Goal: Information Seeking & Learning: Learn about a topic

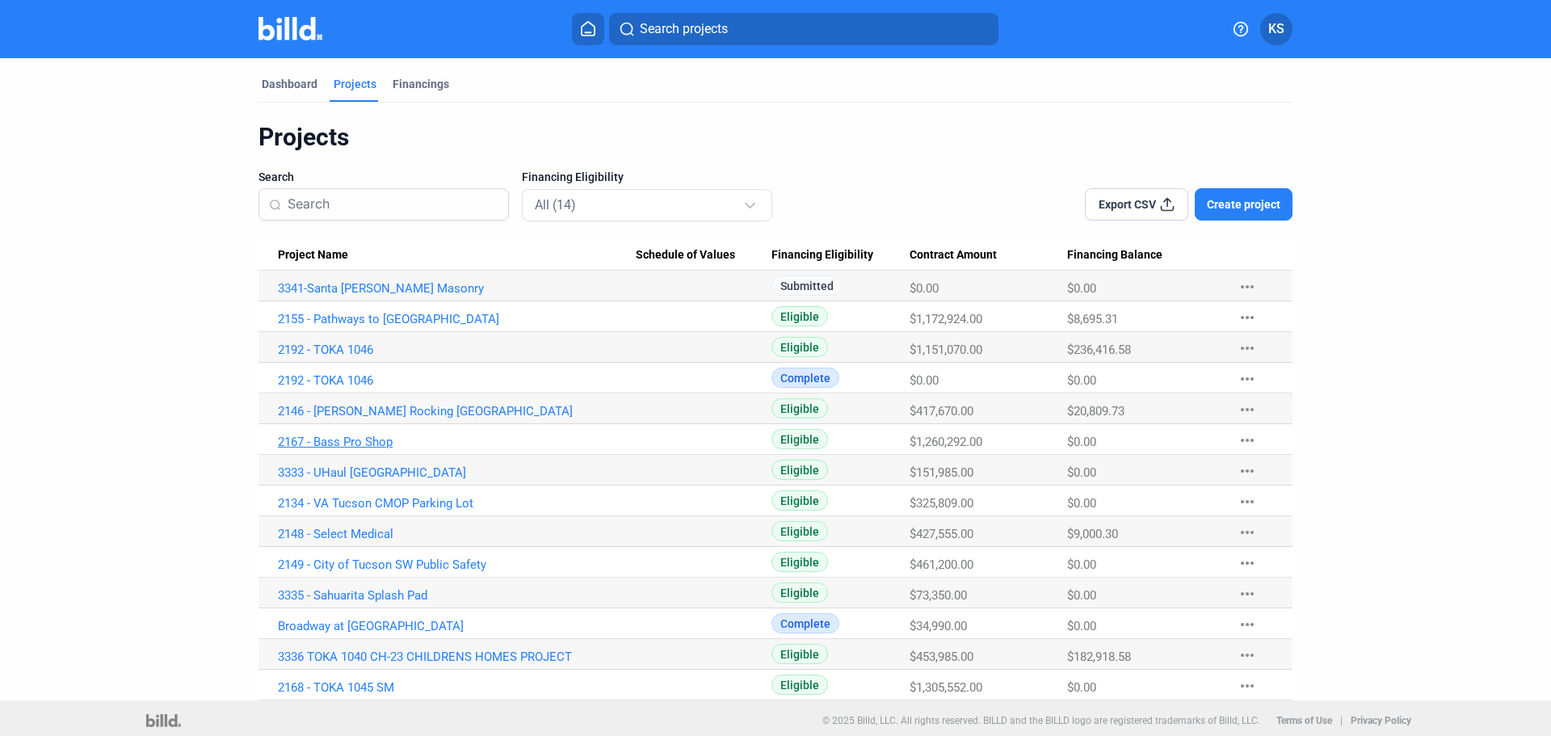
click at [329, 443] on link "2167 - Bass Pro Shop" at bounding box center [457, 442] width 358 height 15
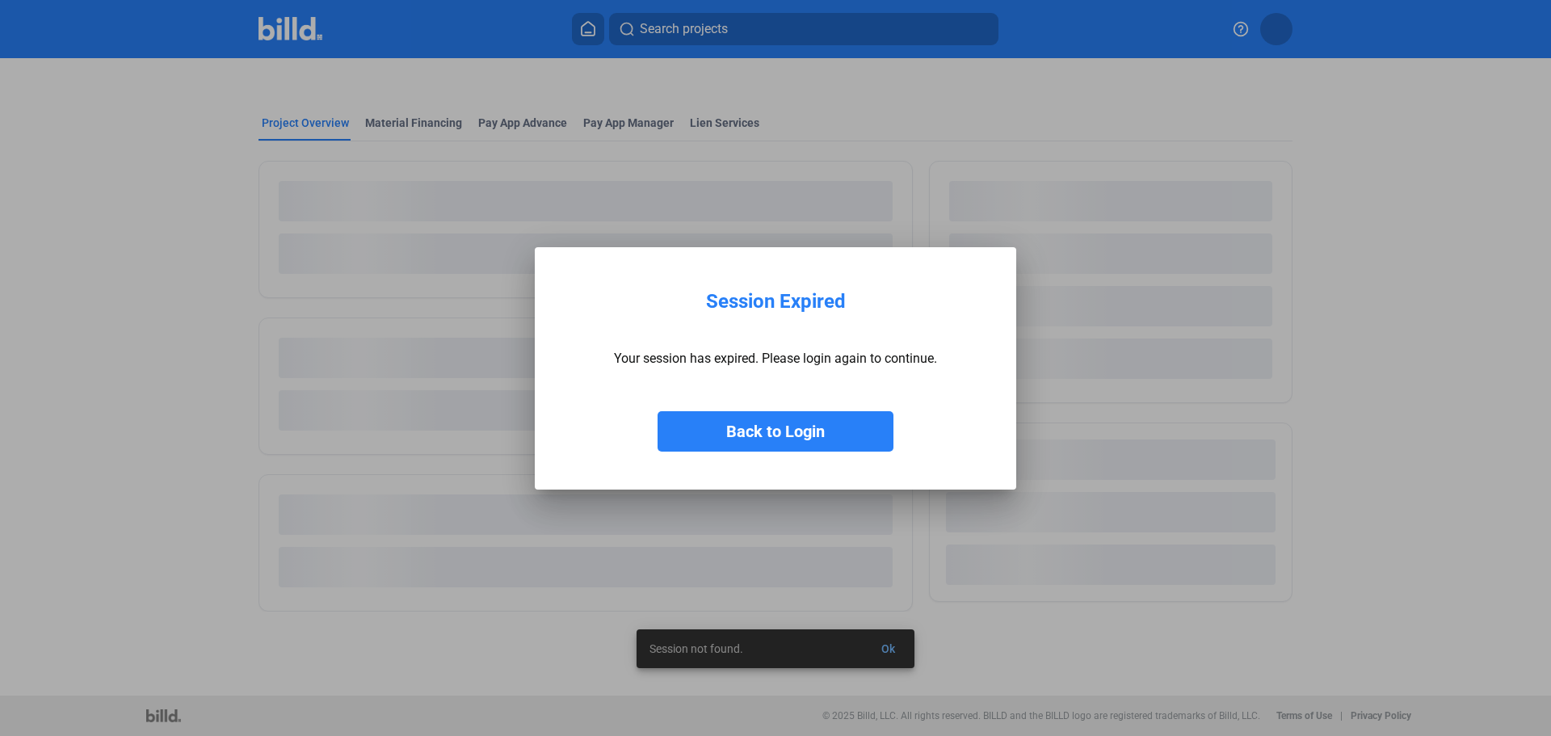
click at [776, 439] on button "Back to Login" at bounding box center [776, 431] width 236 height 40
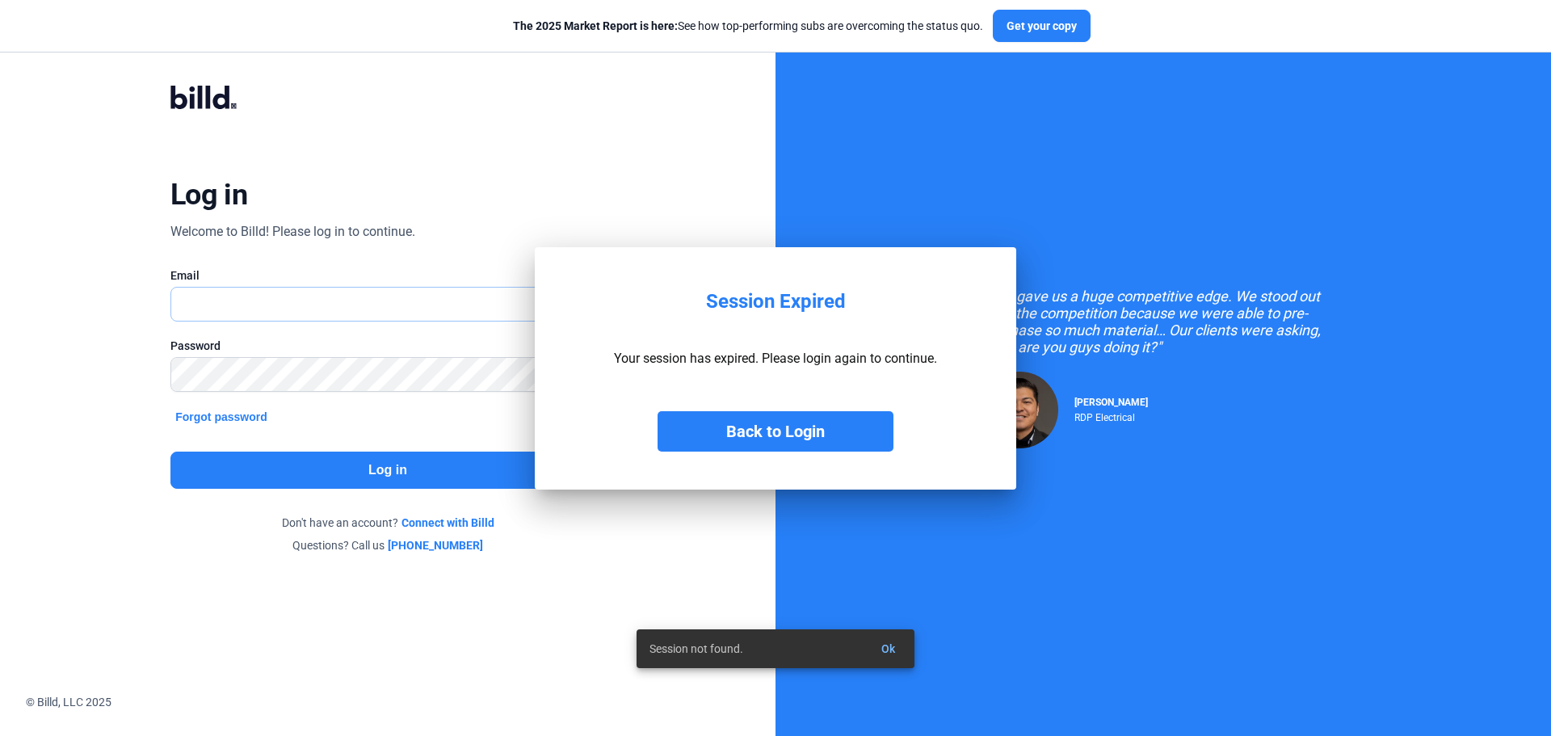
type input "[PERSON_NAME][EMAIL_ADDRESS][DOMAIN_NAME]"
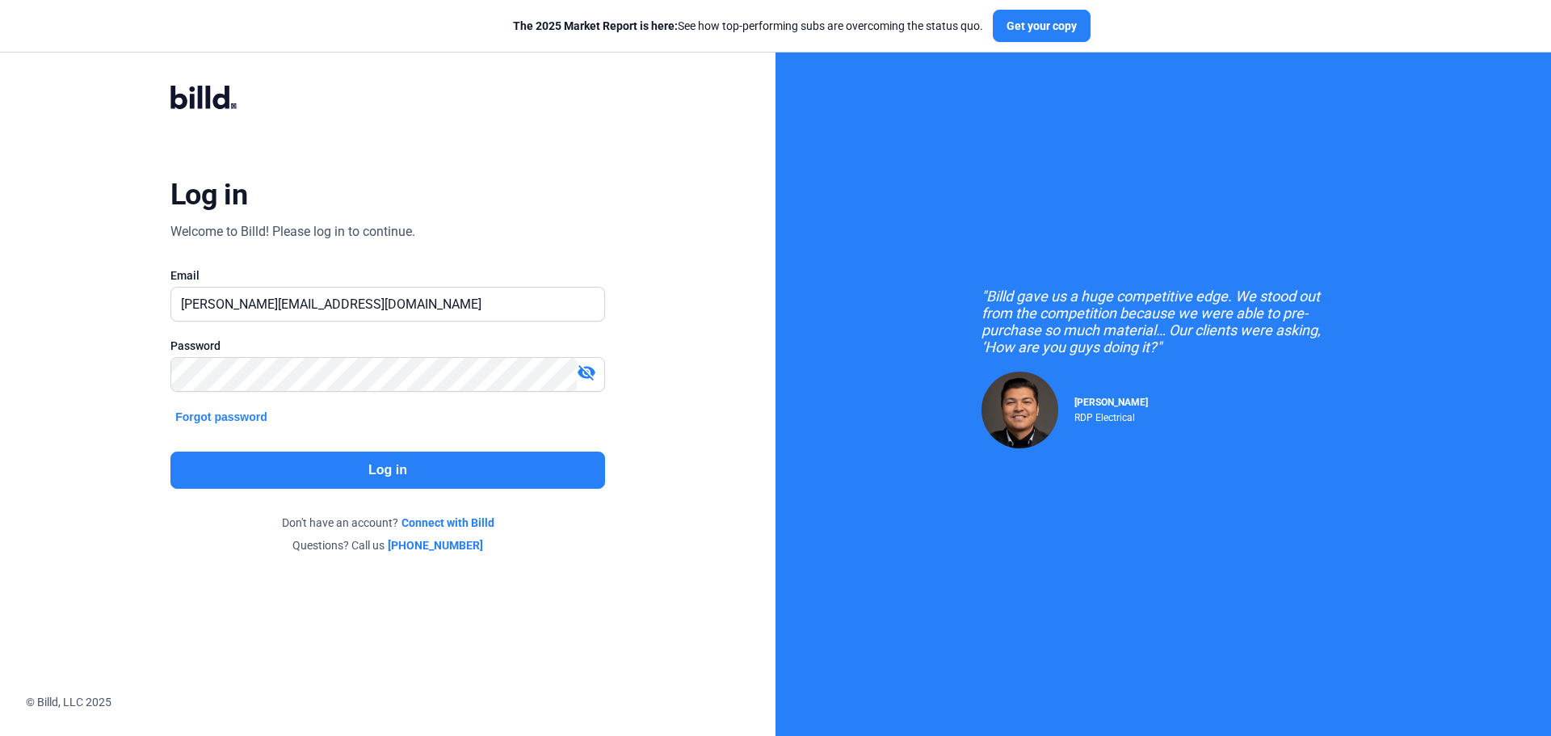
click at [369, 469] on button "Log in" at bounding box center [387, 470] width 435 height 37
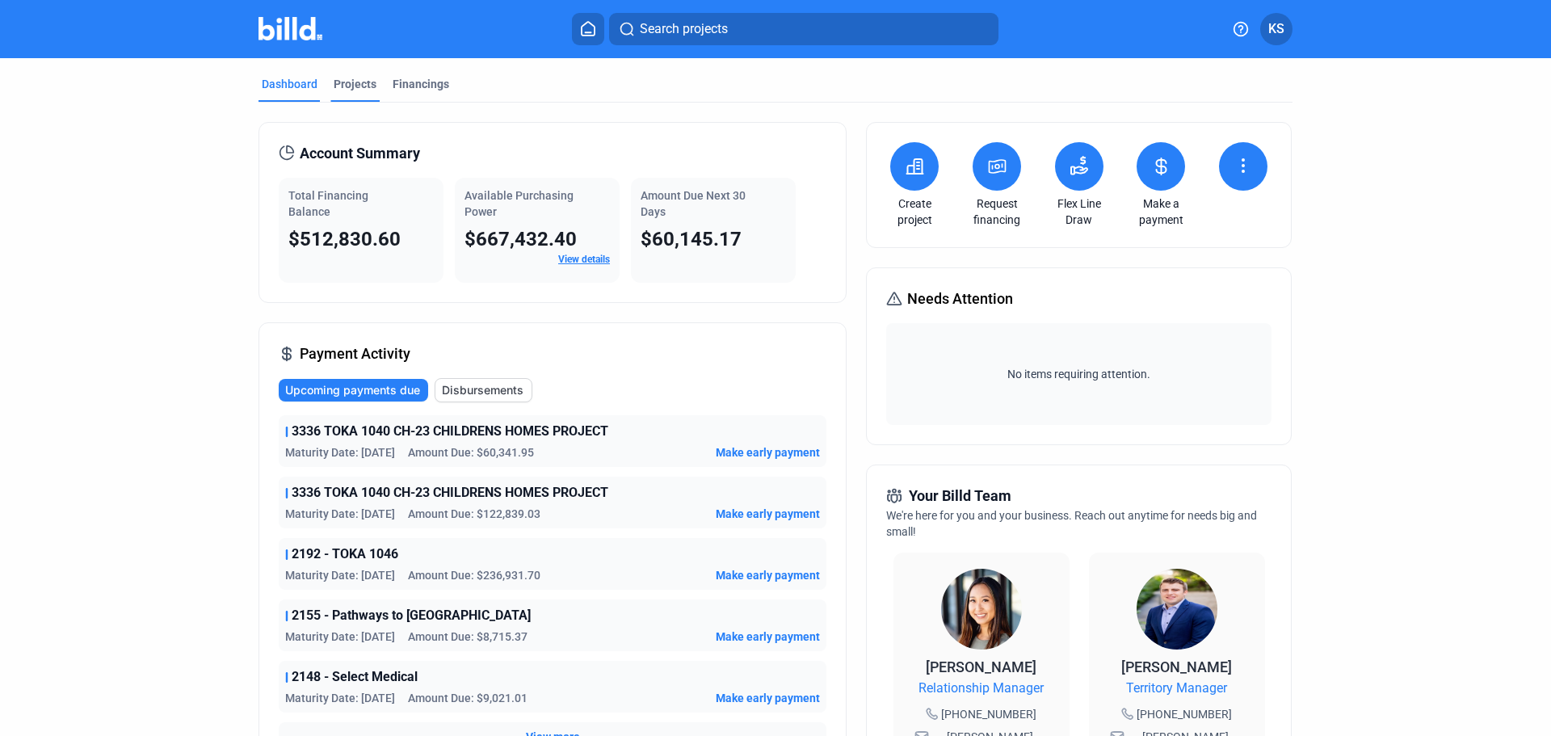
click at [355, 80] on div "Projects" at bounding box center [355, 84] width 43 height 16
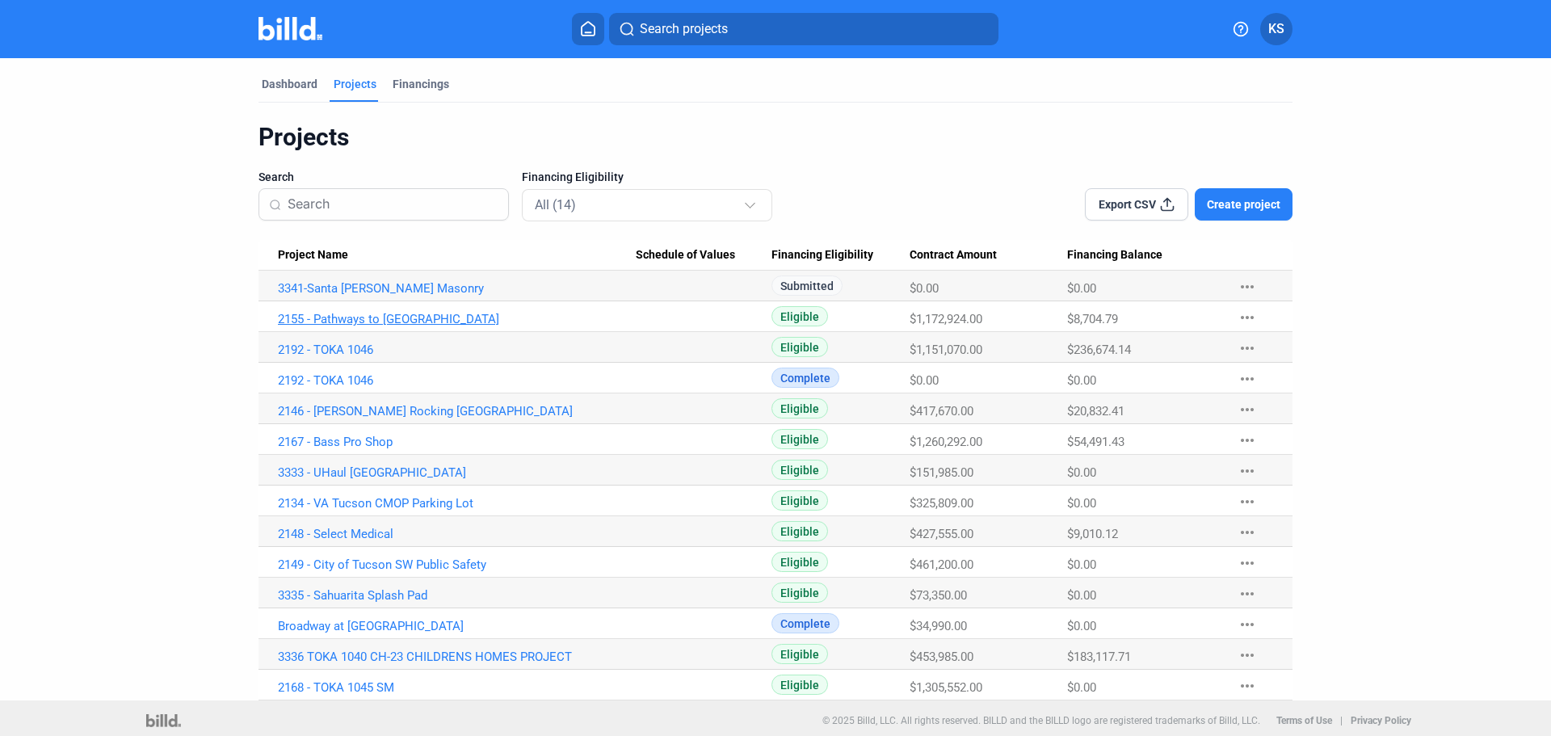
click at [335, 320] on link "2155 - Pathways to [GEOGRAPHIC_DATA]" at bounding box center [457, 319] width 358 height 15
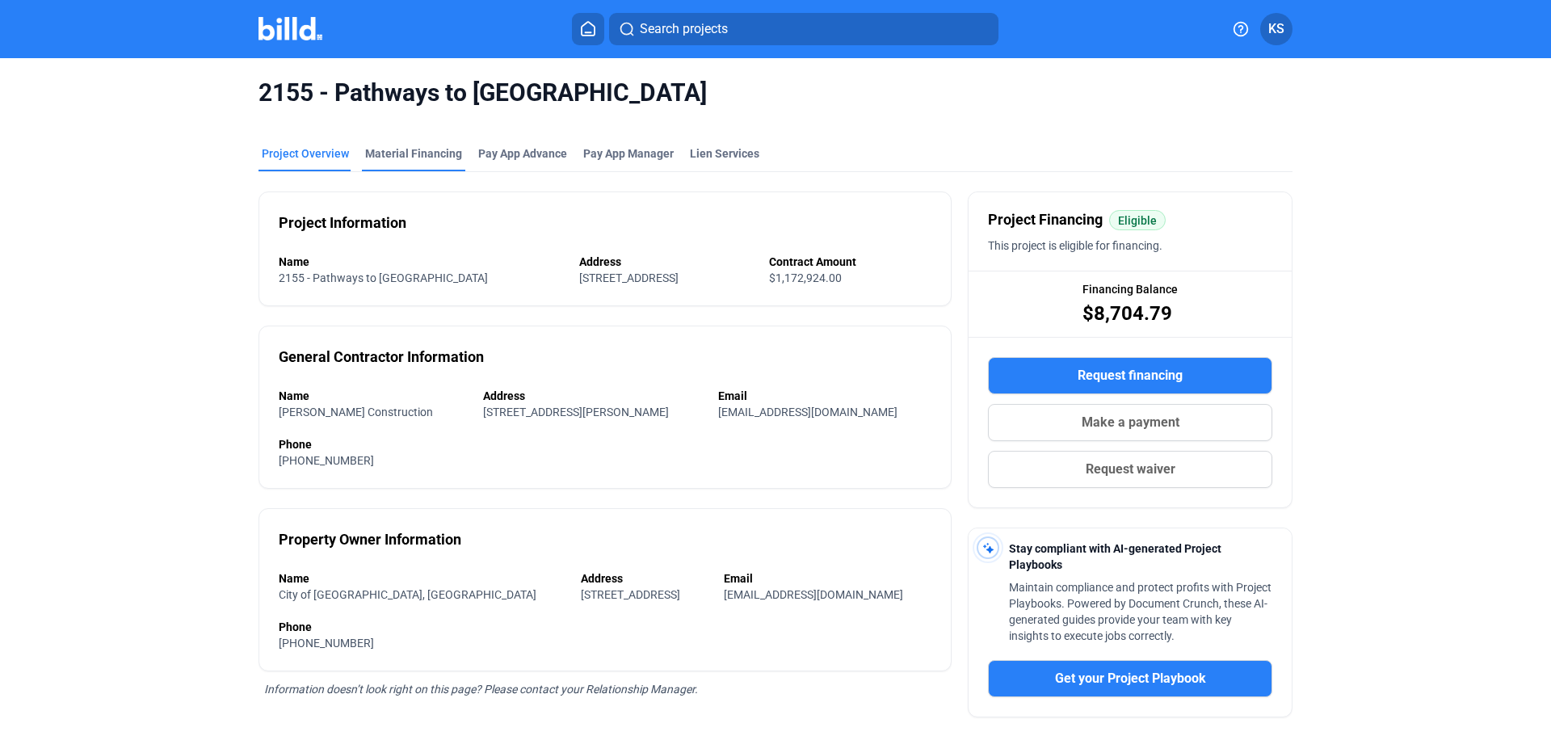
click at [393, 149] on div "Material Financing" at bounding box center [413, 153] width 97 height 16
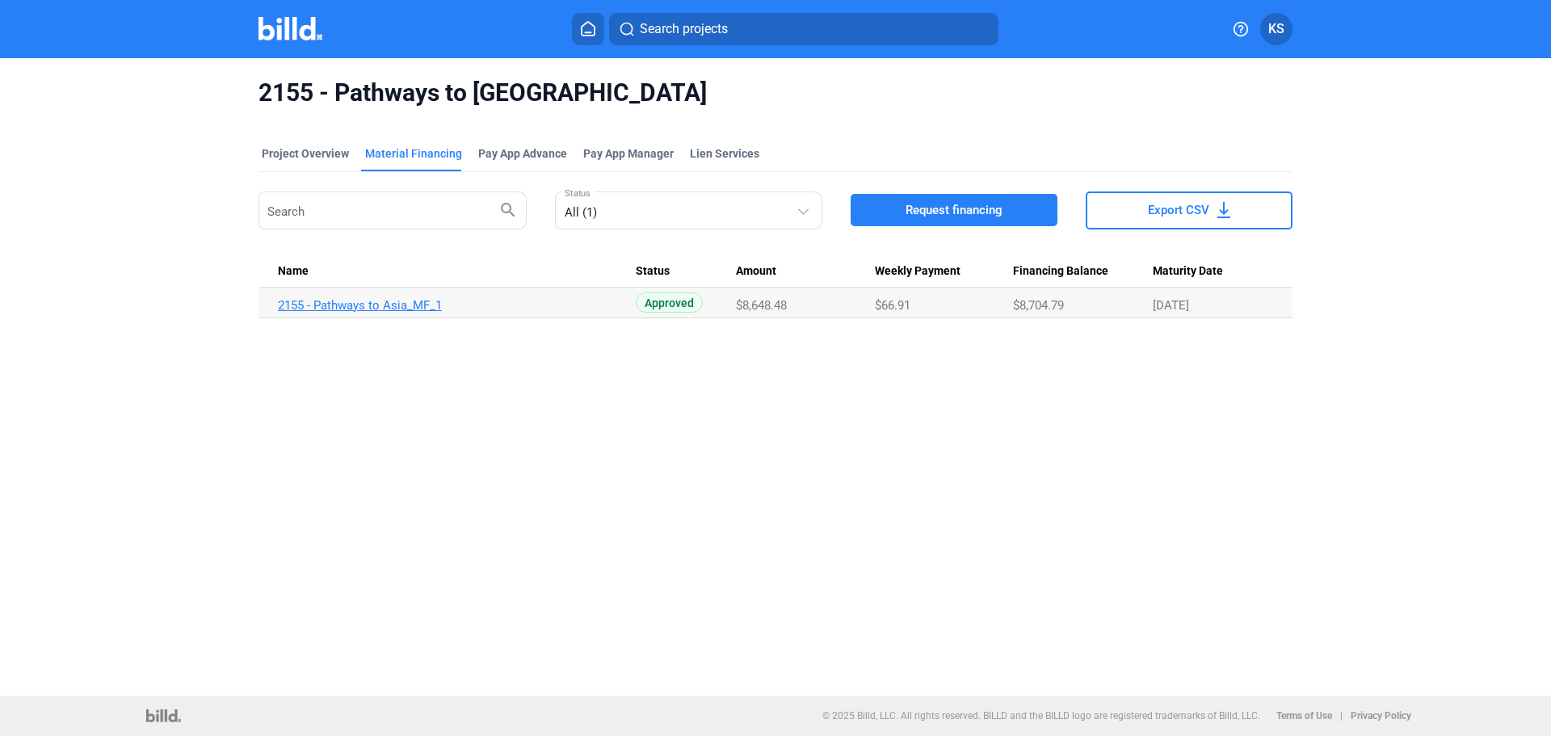
click at [361, 307] on link "2155 - Pathways to Asia_MF_1" at bounding box center [457, 305] width 358 height 15
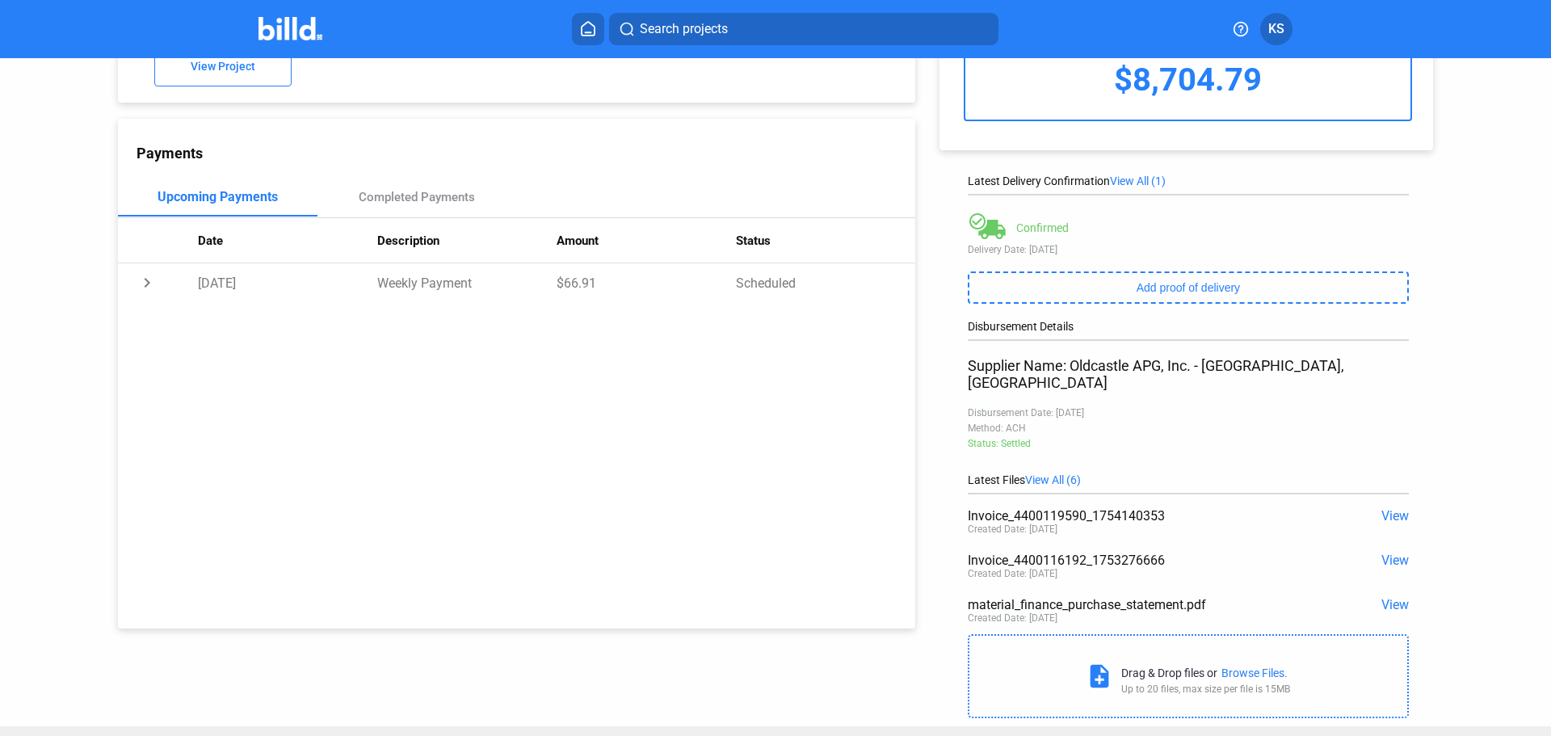
scroll to position [143, 0]
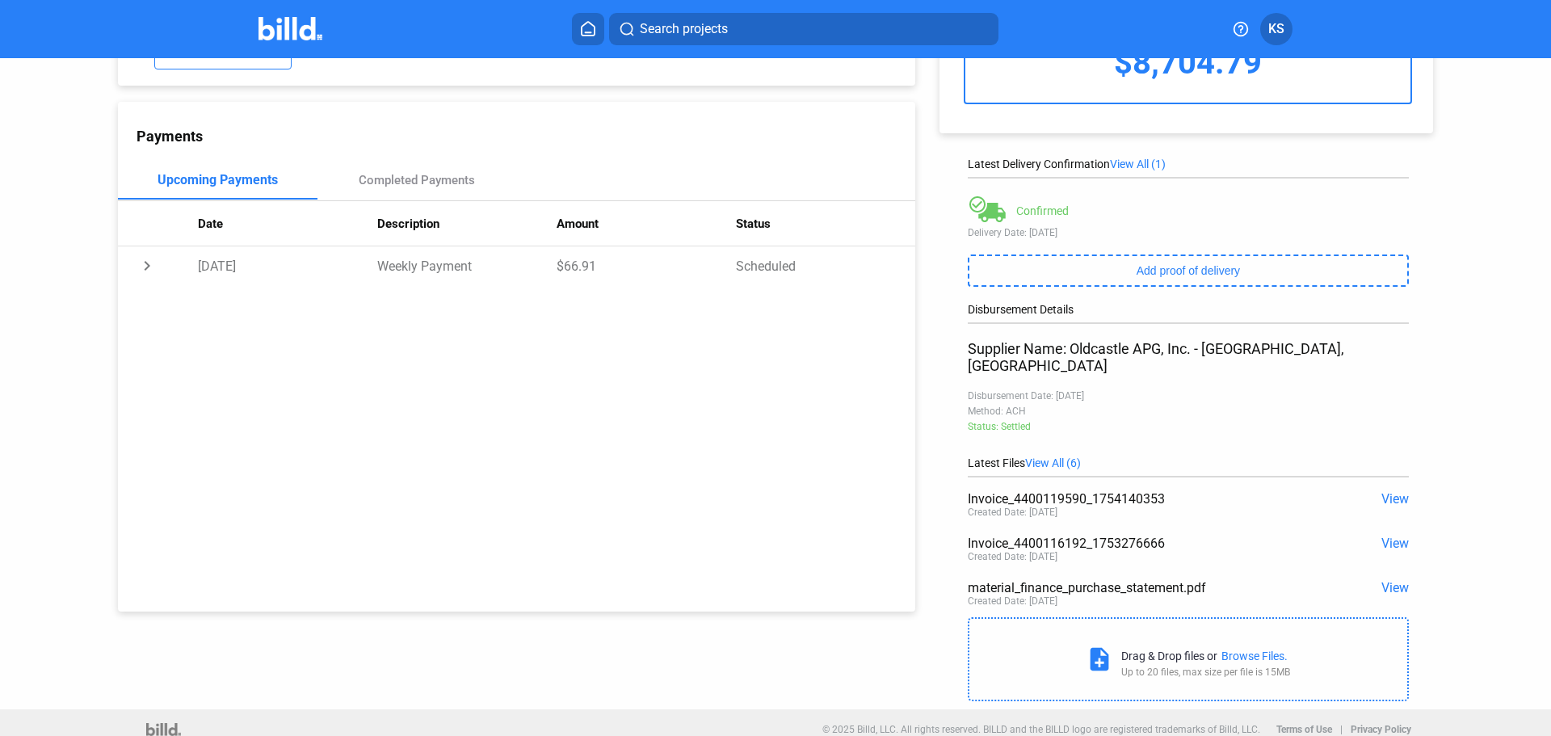
click at [1392, 491] on span "View" at bounding box center [1394, 498] width 27 height 15
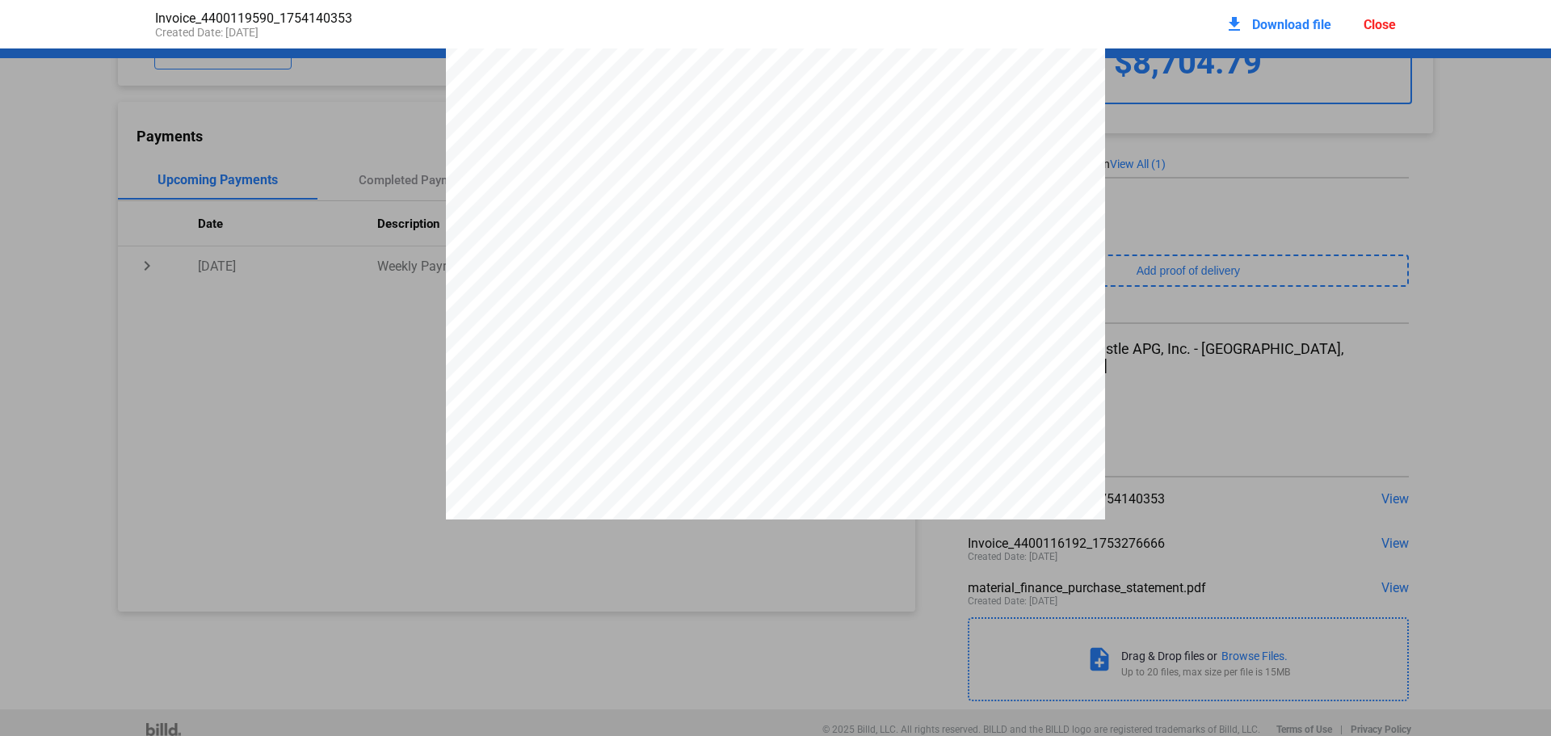
scroll to position [0, 0]
click at [1390, 15] on div "download Download file Close" at bounding box center [1310, 24] width 171 height 36
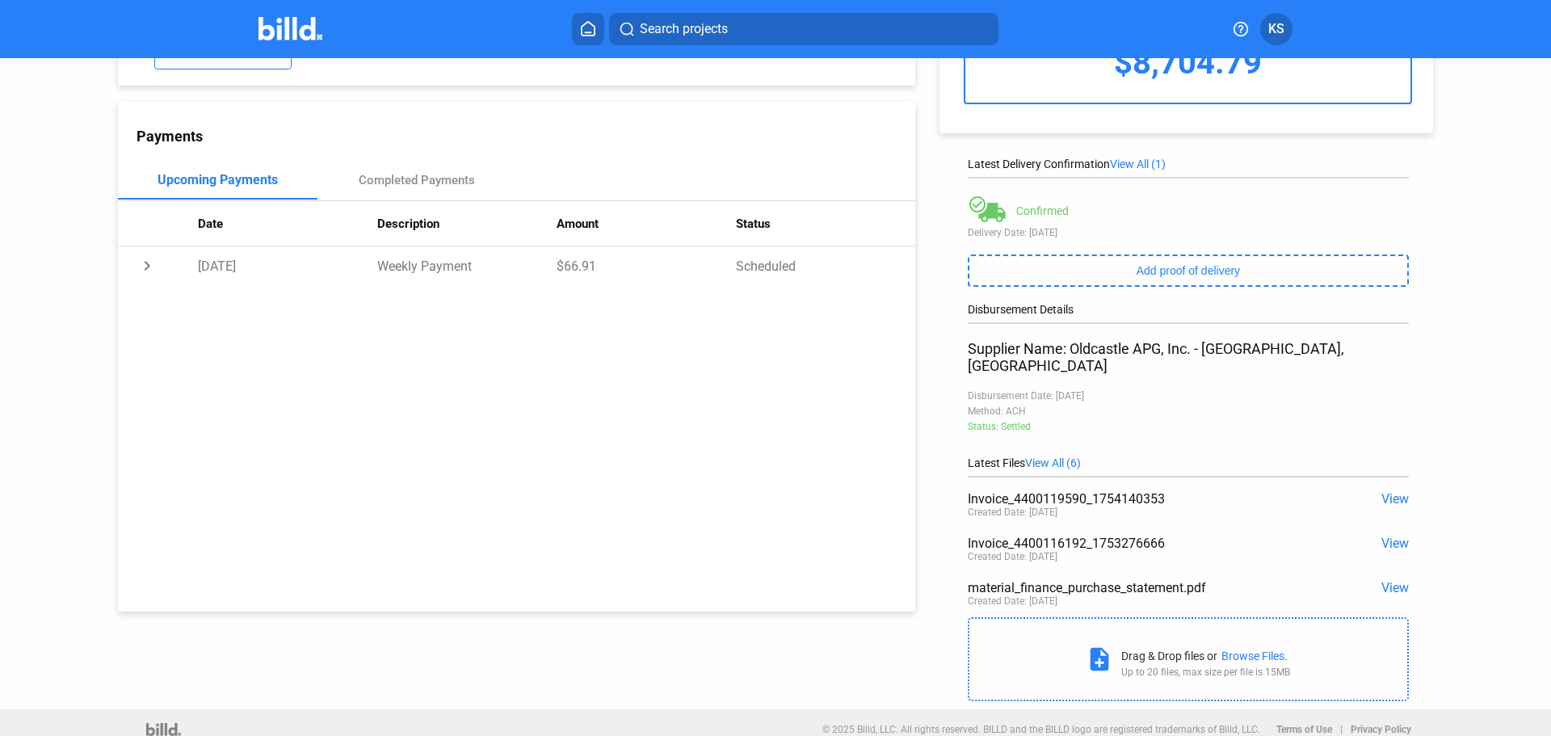
click at [1391, 536] on span "View" at bounding box center [1394, 543] width 27 height 15
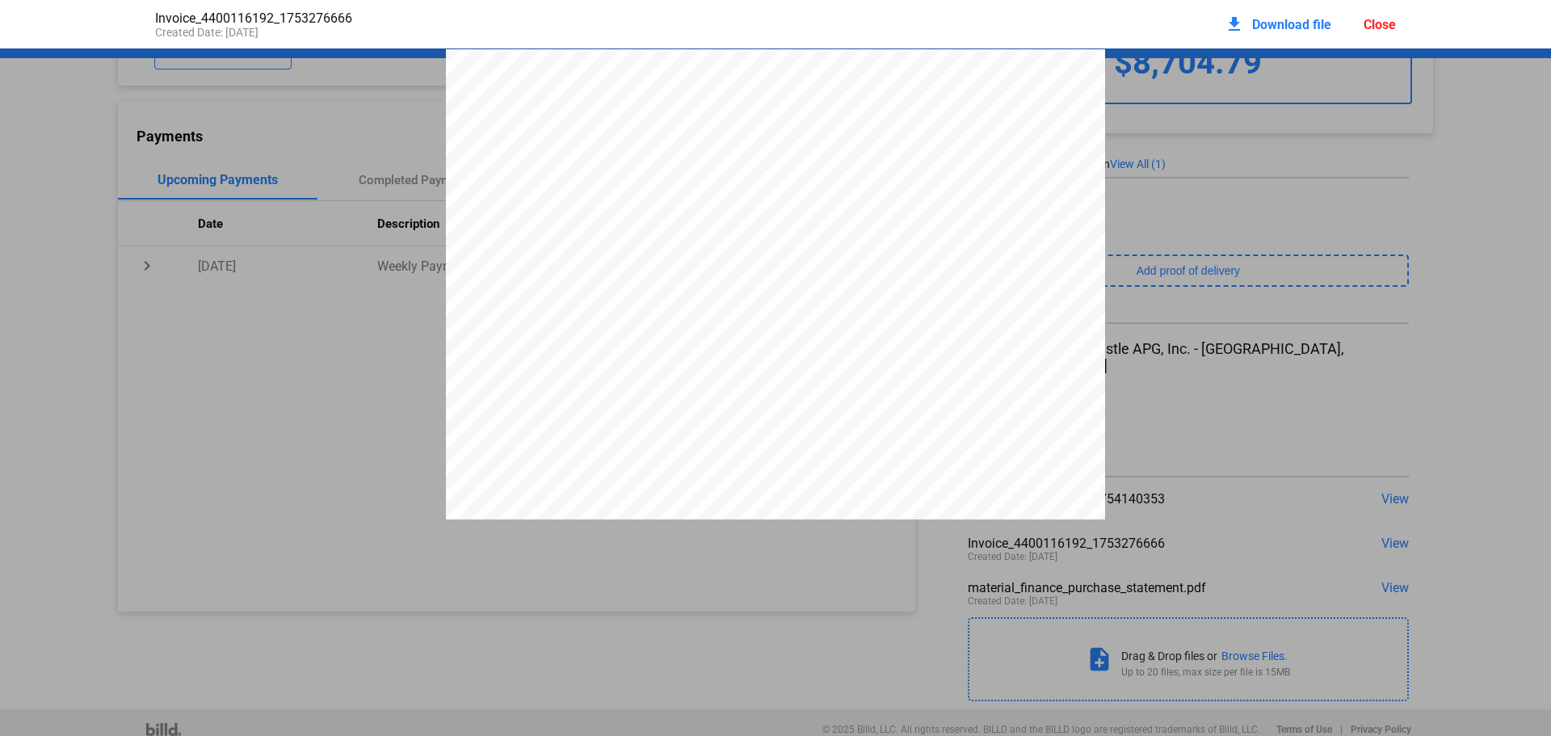
click at [1385, 24] on div "Close" at bounding box center [1380, 24] width 32 height 15
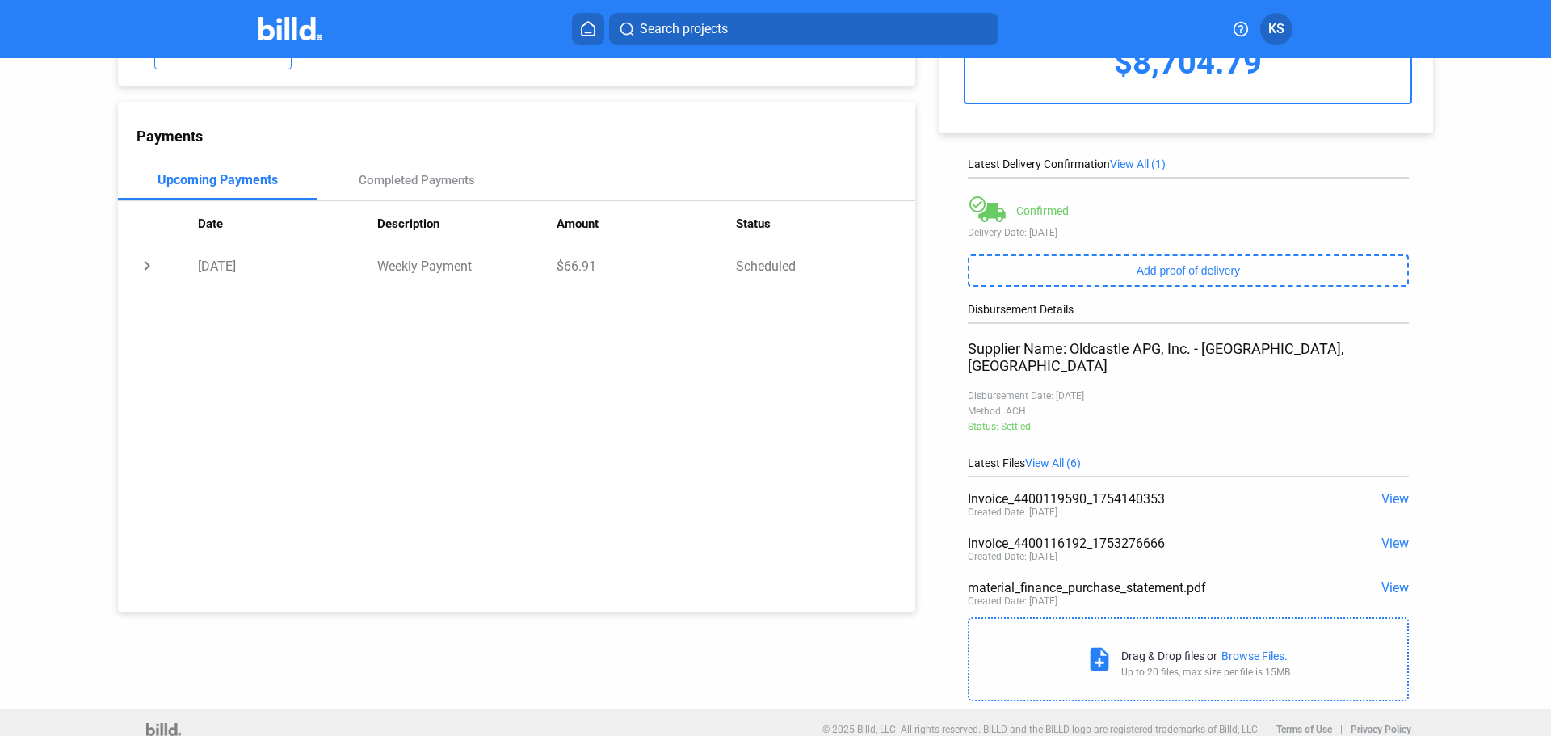
click at [1389, 580] on span "View" at bounding box center [1394, 587] width 27 height 15
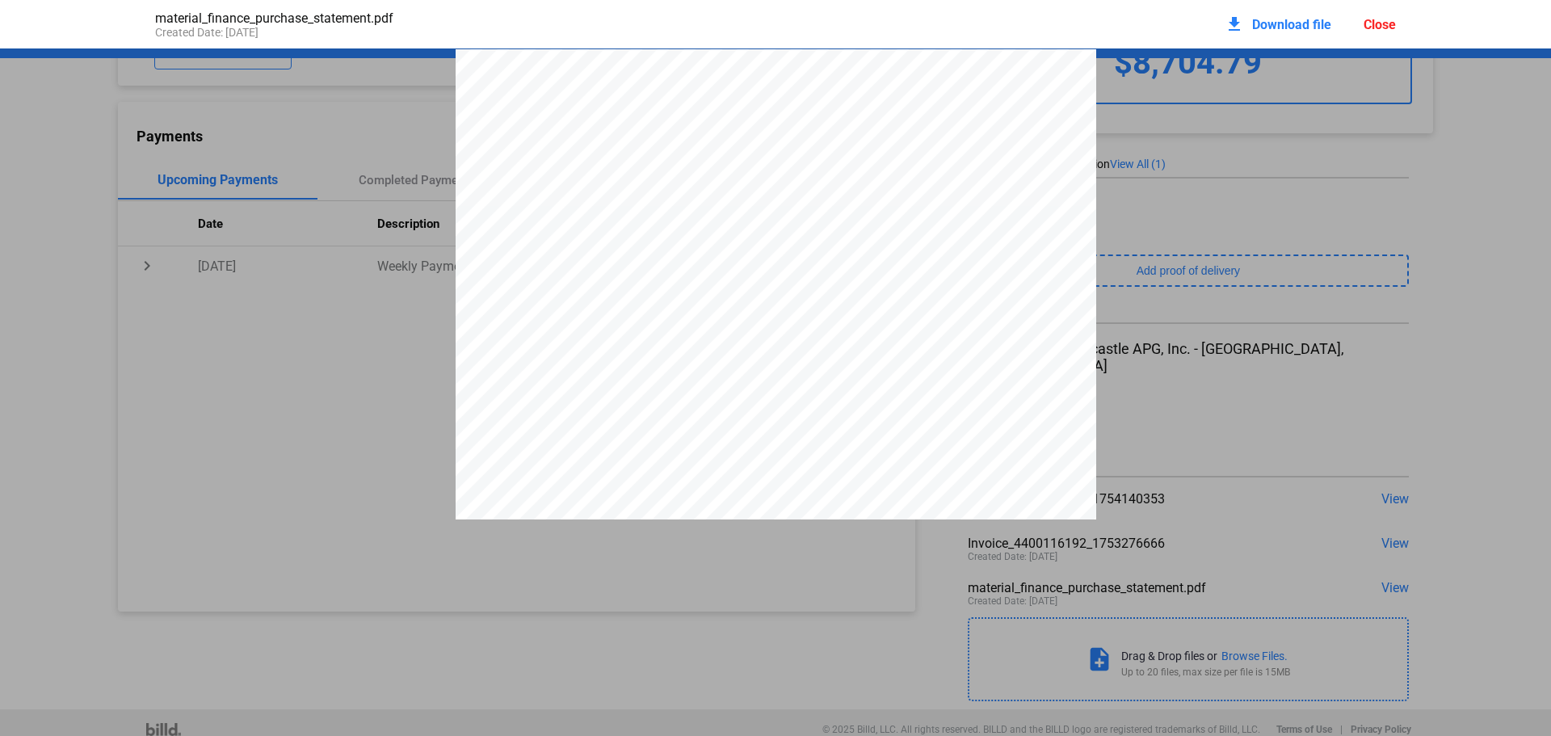
click at [1370, 24] on div "Close" at bounding box center [1380, 24] width 32 height 15
